Goal: Task Accomplishment & Management: Manage account settings

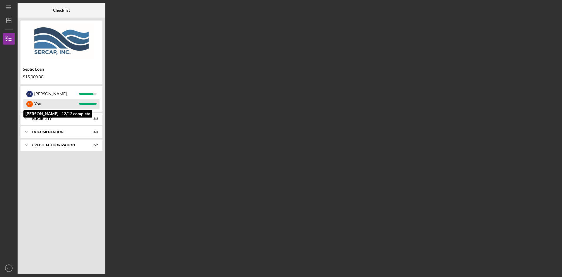
click at [44, 104] on div "You" at bounding box center [56, 104] width 45 height 10
